Goal: Information Seeking & Learning: Learn about a topic

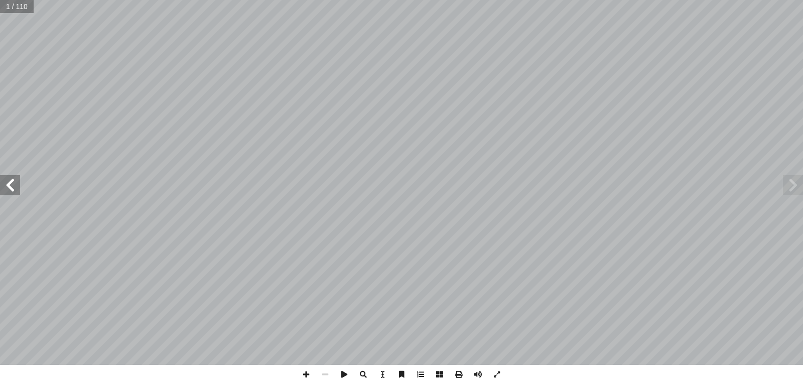
click at [5, 194] on span at bounding box center [10, 185] width 20 height 20
click at [5, 193] on span at bounding box center [10, 185] width 20 height 20
click at [5, 194] on span at bounding box center [10, 185] width 20 height 20
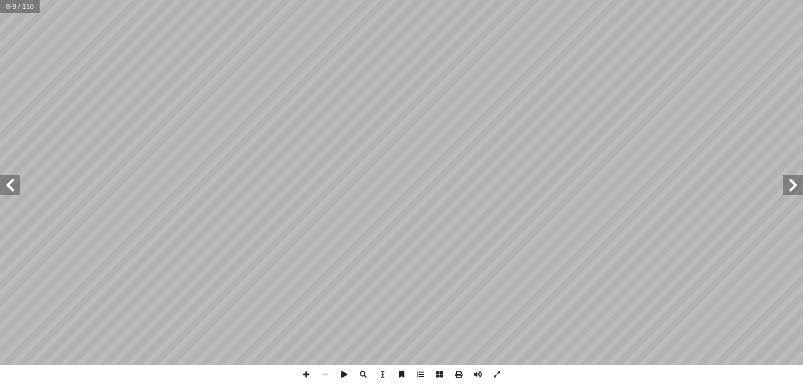
click at [16, 193] on span at bounding box center [10, 185] width 20 height 20
drag, startPoint x: 326, startPoint y: 204, endPoint x: 14, endPoint y: 176, distance: 313.9
click at [14, 176] on span at bounding box center [10, 185] width 20 height 20
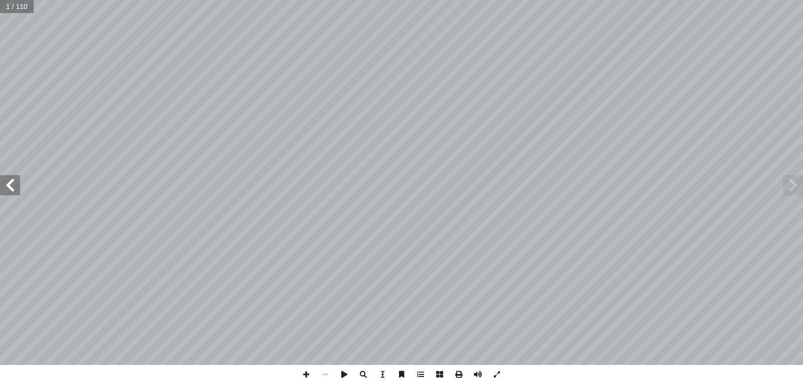
click at [18, 177] on span at bounding box center [10, 185] width 20 height 20
click at [13, 180] on span at bounding box center [10, 185] width 20 height 20
click at [5, 179] on span at bounding box center [10, 185] width 20 height 20
click at [6, 175] on span at bounding box center [10, 185] width 20 height 20
click at [8, 179] on span at bounding box center [10, 185] width 20 height 20
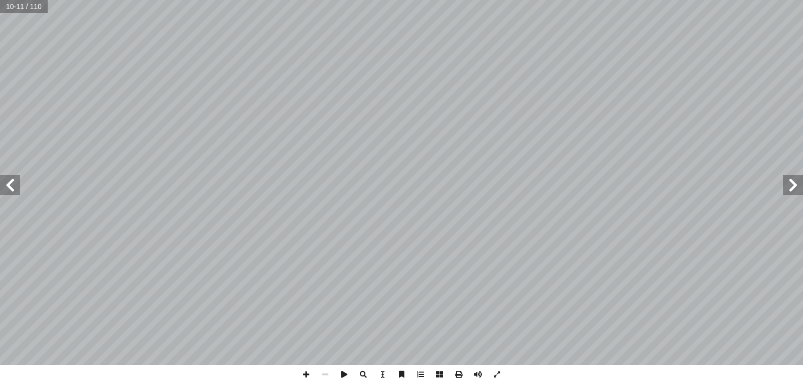
click at [2, 188] on span at bounding box center [10, 185] width 20 height 20
click at [798, 183] on span at bounding box center [793, 185] width 20 height 20
click at [14, 185] on span at bounding box center [10, 185] width 20 height 20
click at [19, 178] on span at bounding box center [10, 185] width 20 height 20
drag, startPoint x: 19, startPoint y: 178, endPoint x: 789, endPoint y: 177, distance: 770.2
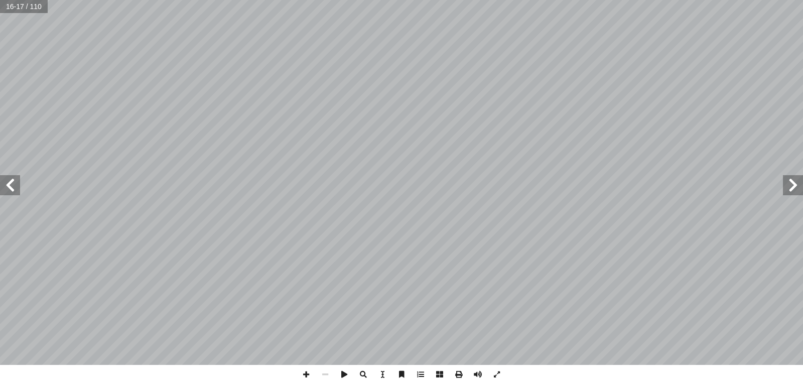
click at [789, 177] on span at bounding box center [793, 185] width 20 height 20
click at [10, 193] on span at bounding box center [10, 185] width 20 height 20
click at [3, 182] on span at bounding box center [10, 185] width 20 height 20
